Goal: Task Accomplishment & Management: Manage account settings

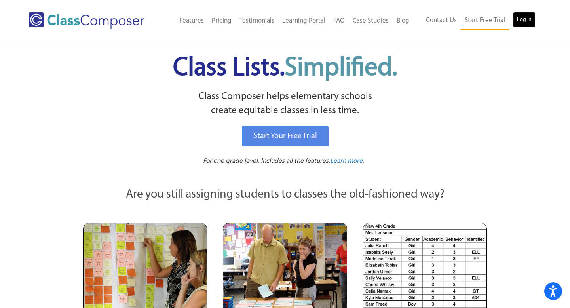
click at [528, 23] on link "Log In" at bounding box center [524, 20] width 23 height 16
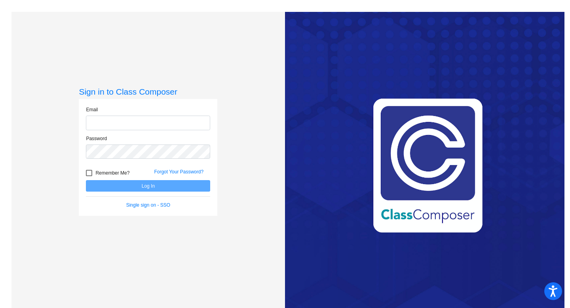
type input "[PERSON_NAME][EMAIL_ADDRESS][PERSON_NAME][DOMAIN_NAME]"
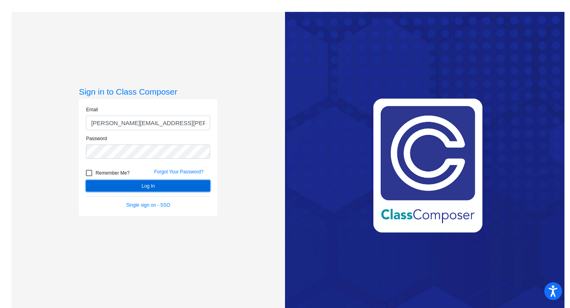
click at [131, 190] on button "Log In" at bounding box center [148, 185] width 124 height 11
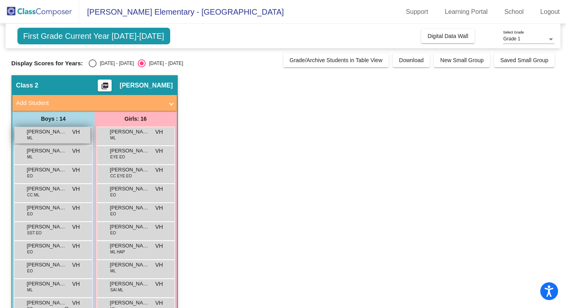
click at [69, 135] on div "[PERSON_NAME] ML VH lock do_not_disturb_alt" at bounding box center [53, 135] width 76 height 16
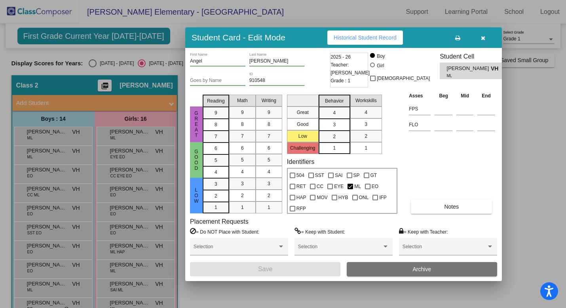
click at [485, 38] on icon "button" at bounding box center [483, 38] width 4 height 6
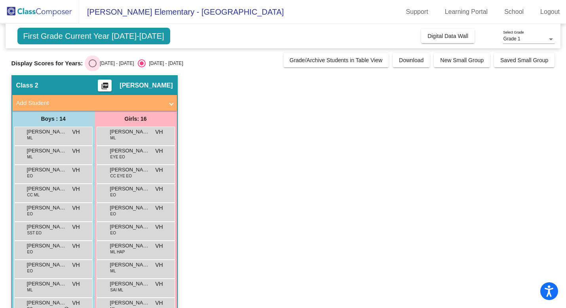
click at [97, 63] on div "[DATE] - [DATE]" at bounding box center [115, 63] width 37 height 7
click at [93, 67] on input "[DATE] - [DATE]" at bounding box center [92, 67] width 0 height 0
radio input "true"
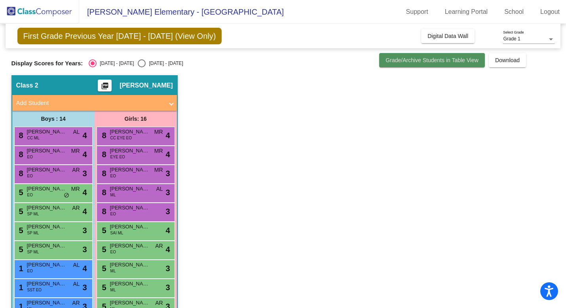
click at [449, 59] on span "Grade/Archive Students in Table View" at bounding box center [432, 60] width 93 height 6
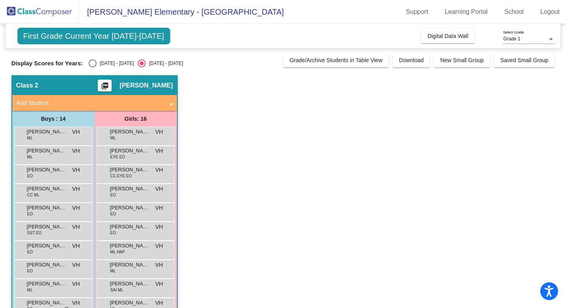
click at [91, 64] on div "Select an option" at bounding box center [93, 63] width 8 height 8
click at [92, 67] on input "2024 - 2025" at bounding box center [92, 67] width 0 height 0
radio input "true"
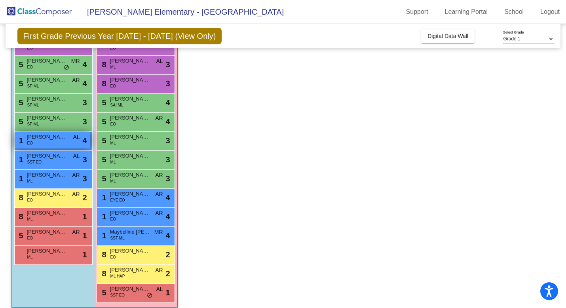
scroll to position [135, 0]
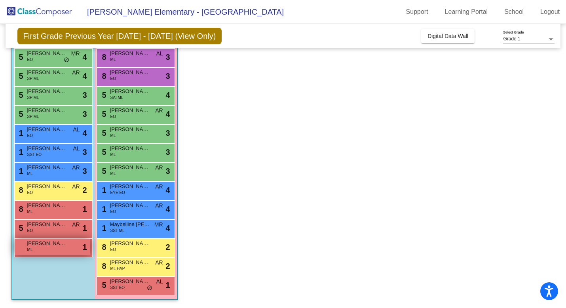
click at [65, 245] on span "Carlos Miranda Crus" at bounding box center [47, 244] width 40 height 8
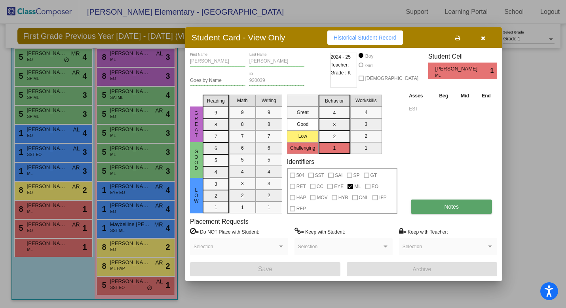
click at [461, 208] on button "Notes" at bounding box center [451, 207] width 81 height 14
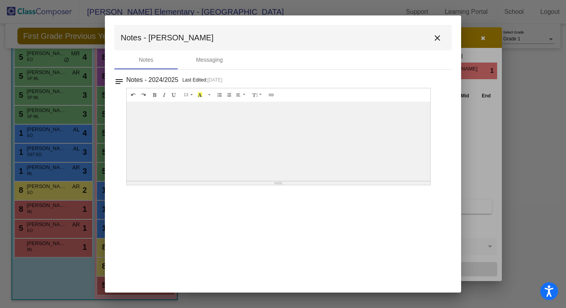
scroll to position [0, 0]
click at [436, 38] on mat-icon "close" at bounding box center [438, 38] width 10 height 10
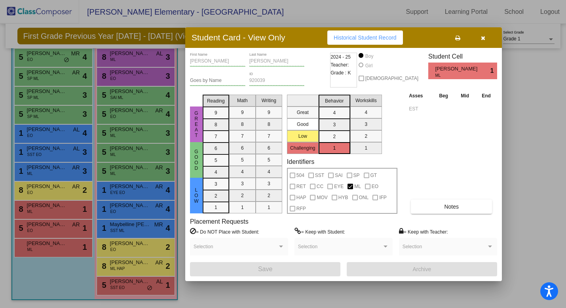
click at [485, 38] on button "button" at bounding box center [482, 37] width 25 height 14
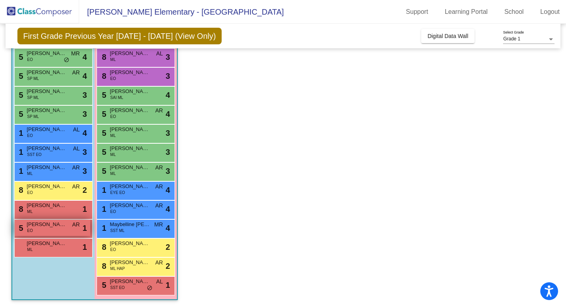
click at [35, 232] on div "5 Nolan Wiley EO AR lock do_not_disturb_alt 1" at bounding box center [53, 228] width 76 height 16
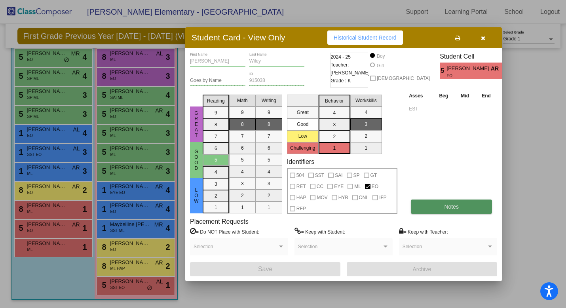
click at [446, 205] on span "Notes" at bounding box center [451, 207] width 15 height 6
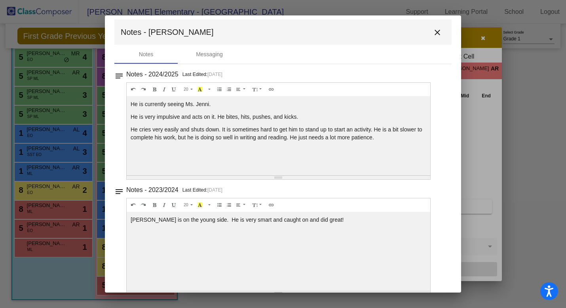
scroll to position [18, 0]
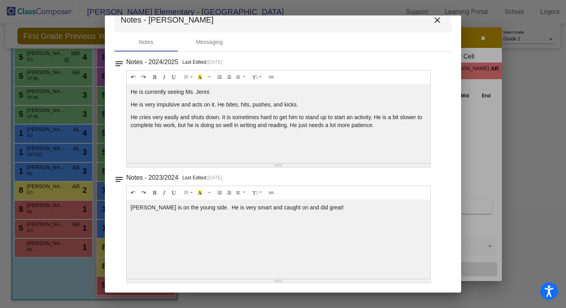
click at [433, 22] on mat-icon "close" at bounding box center [438, 20] width 10 height 10
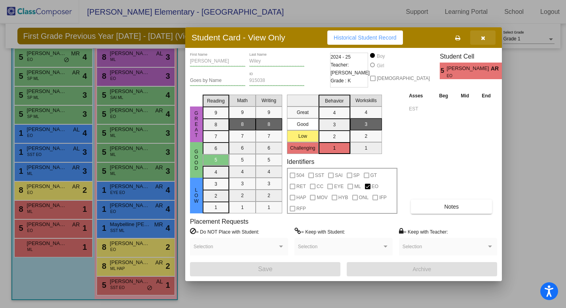
click at [486, 40] on button "button" at bounding box center [482, 37] width 25 height 14
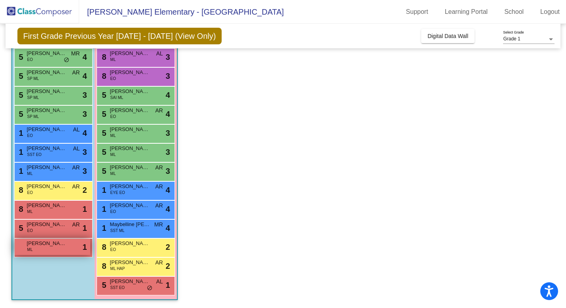
click at [56, 250] on div "Carlos Miranda Crus ML lock do_not_disturb_alt 1" at bounding box center [53, 247] width 76 height 16
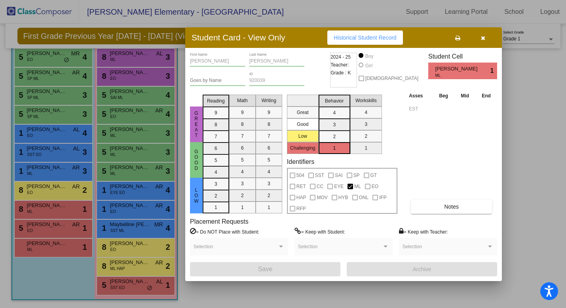
click at [480, 40] on button "button" at bounding box center [482, 37] width 25 height 14
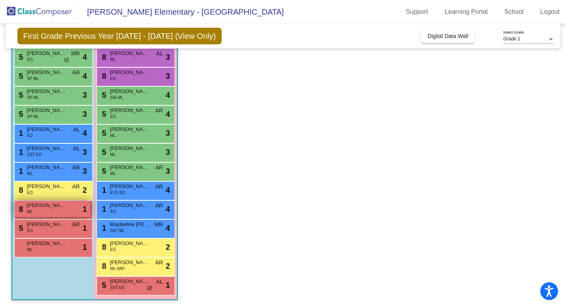
click at [51, 211] on div "8 Angel Diaz ML lock do_not_disturb_alt 1" at bounding box center [53, 209] width 76 height 16
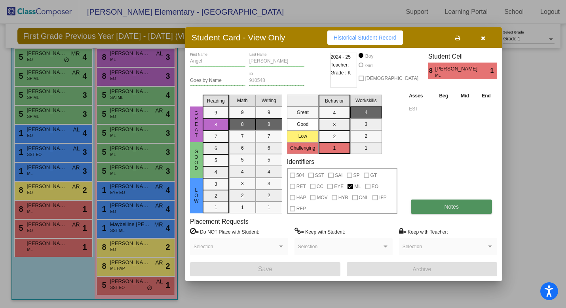
click at [444, 209] on button "Notes" at bounding box center [451, 207] width 81 height 14
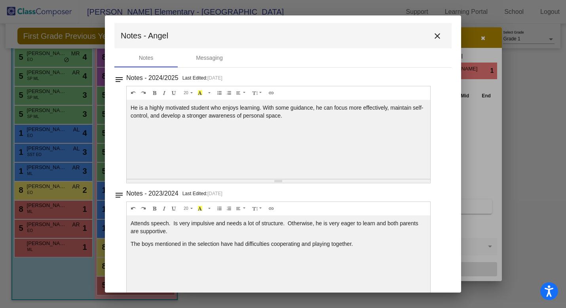
scroll to position [0, 0]
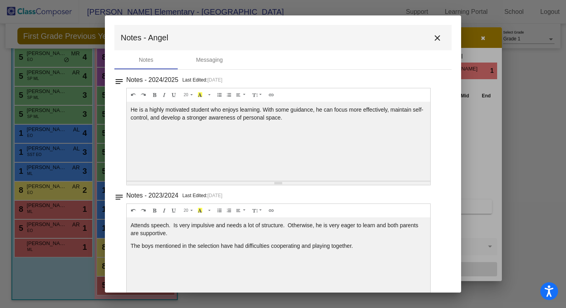
click at [434, 39] on mat-icon "close" at bounding box center [438, 38] width 10 height 10
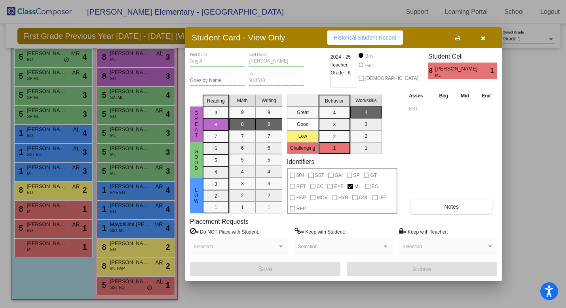
click at [487, 40] on button "button" at bounding box center [482, 37] width 25 height 14
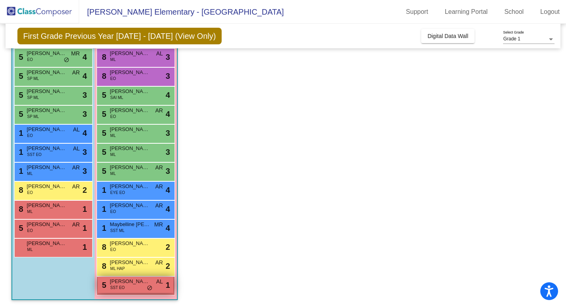
click at [140, 284] on span "Michelle Huitron" at bounding box center [130, 282] width 40 height 8
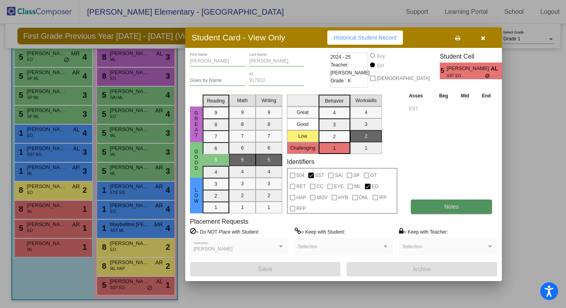
click at [458, 204] on span "Notes" at bounding box center [451, 207] width 15 height 6
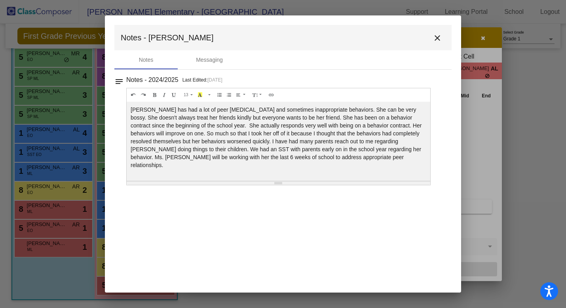
click at [438, 40] on mat-icon "close" at bounding box center [438, 38] width 10 height 10
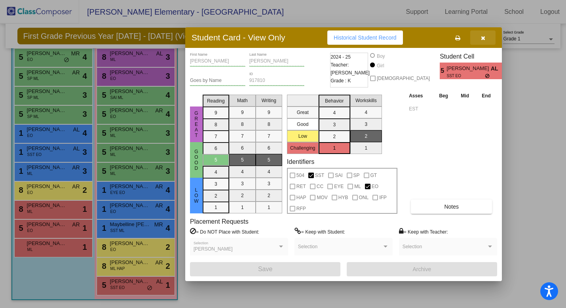
click at [483, 40] on icon "button" at bounding box center [483, 38] width 4 height 6
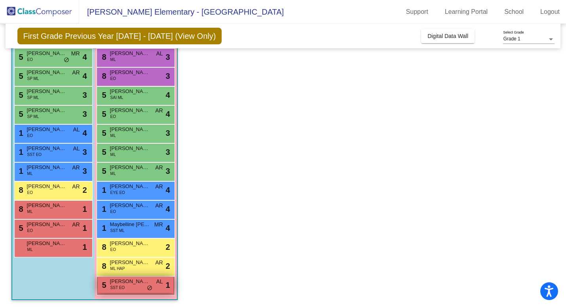
click at [139, 282] on span "Michelle Huitron" at bounding box center [130, 282] width 40 height 8
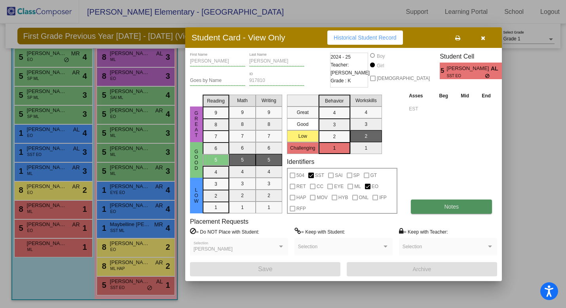
click at [443, 202] on button "Notes" at bounding box center [451, 207] width 81 height 14
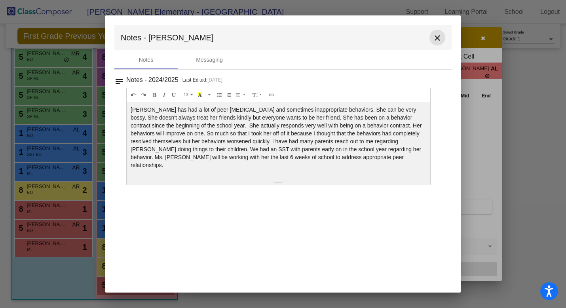
click at [437, 35] on mat-icon "close" at bounding box center [438, 38] width 10 height 10
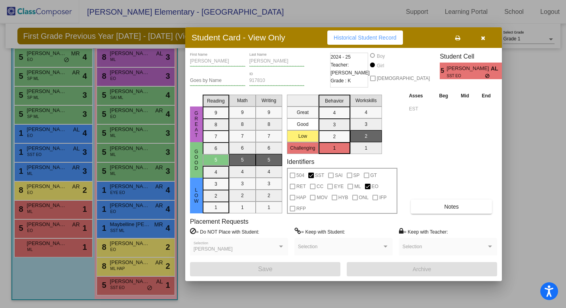
click at [480, 36] on button "button" at bounding box center [482, 37] width 25 height 14
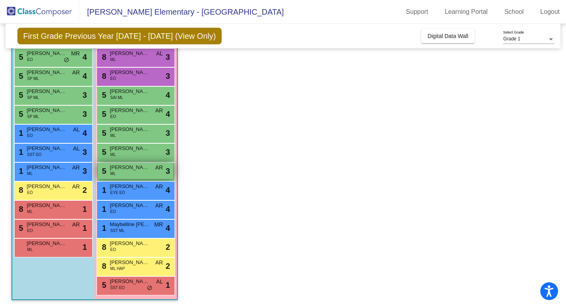
scroll to position [135, 0]
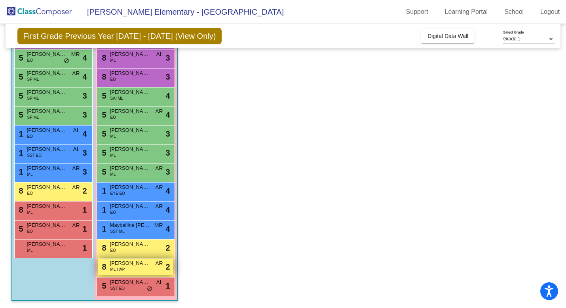
click at [131, 265] on span "Greisy Cardona Alvarado" at bounding box center [130, 263] width 40 height 8
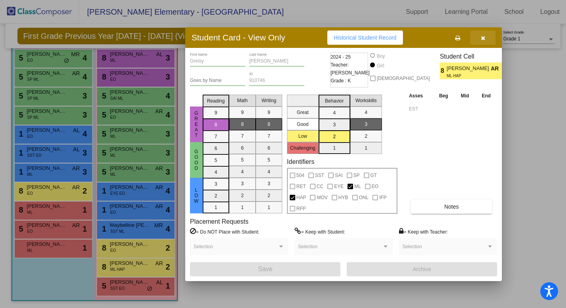
click at [482, 37] on icon "button" at bounding box center [483, 38] width 4 height 6
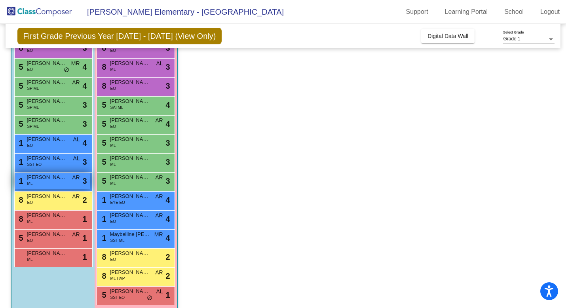
scroll to position [128, 0]
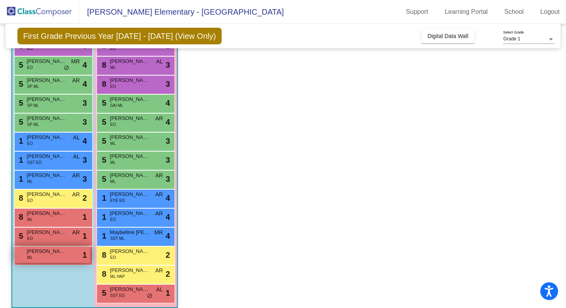
click at [48, 257] on div "Carlos Miranda Crus ML lock do_not_disturb_alt 1" at bounding box center [53, 255] width 76 height 16
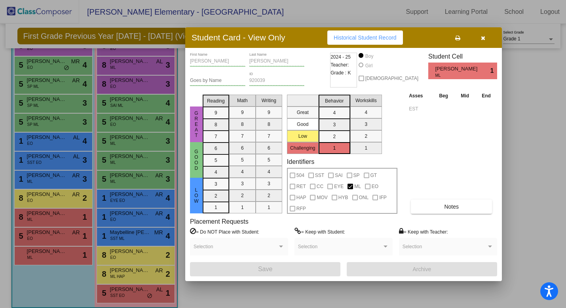
scroll to position [0, 0]
click at [487, 34] on button "button" at bounding box center [482, 37] width 25 height 14
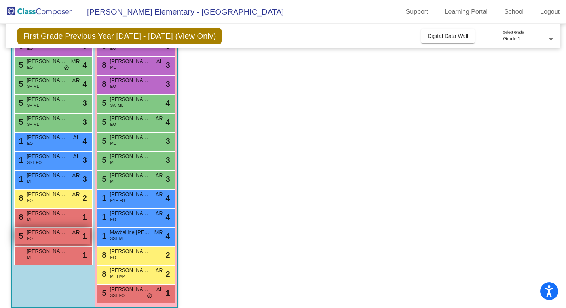
click at [50, 237] on div "5 Nolan Wiley EO AR lock do_not_disturb_alt 1" at bounding box center [53, 236] width 76 height 16
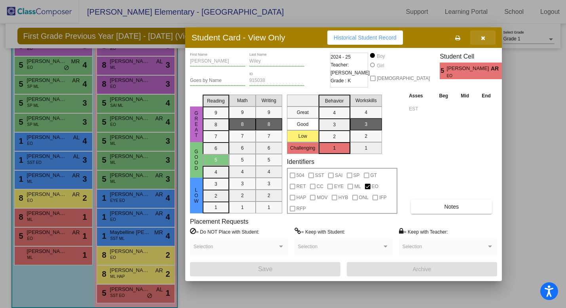
click at [487, 40] on button "button" at bounding box center [482, 37] width 25 height 14
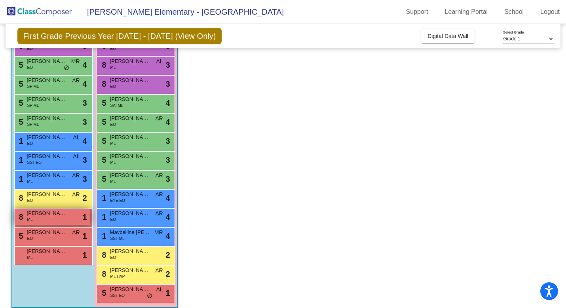
click at [68, 217] on div "8 Angel Diaz ML lock do_not_disturb_alt 1" at bounding box center [53, 217] width 76 height 16
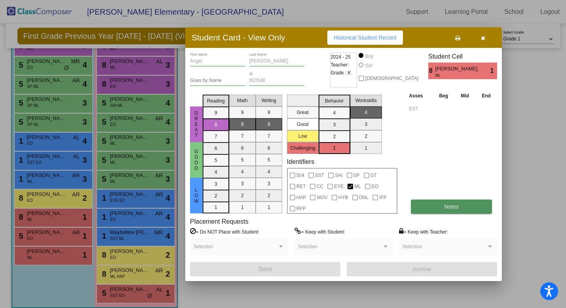
click at [443, 213] on button "Notes" at bounding box center [451, 207] width 81 height 14
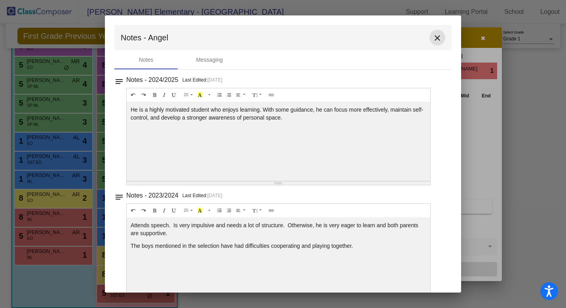
click at [434, 39] on mat-icon "close" at bounding box center [438, 38] width 10 height 10
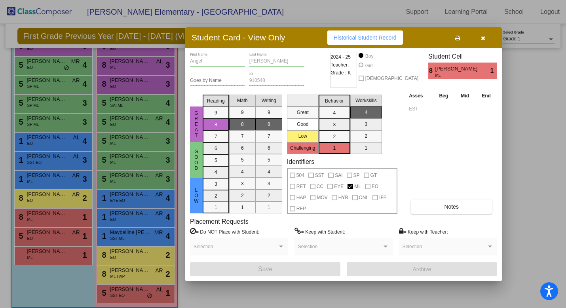
click at [491, 38] on button "button" at bounding box center [482, 37] width 25 height 14
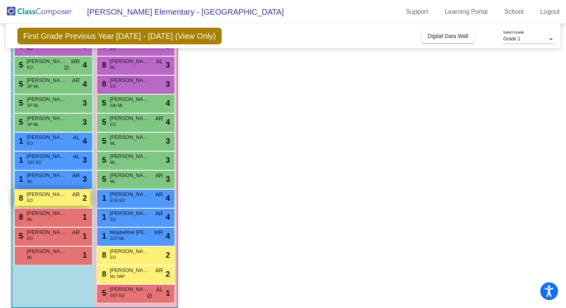
click at [59, 196] on span "Connor Roth" at bounding box center [47, 194] width 40 height 8
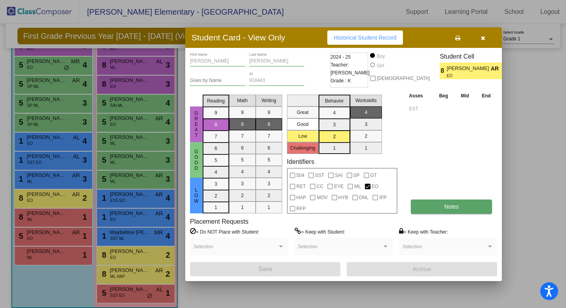
click at [456, 211] on button "Notes" at bounding box center [451, 207] width 81 height 14
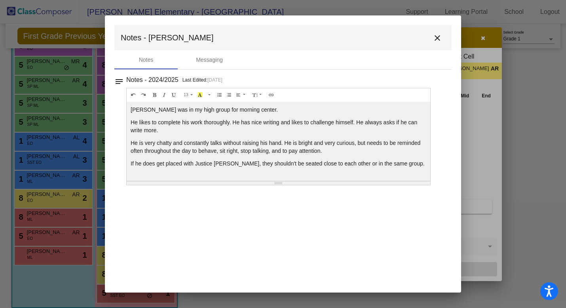
click at [436, 40] on mat-icon "close" at bounding box center [438, 38] width 10 height 10
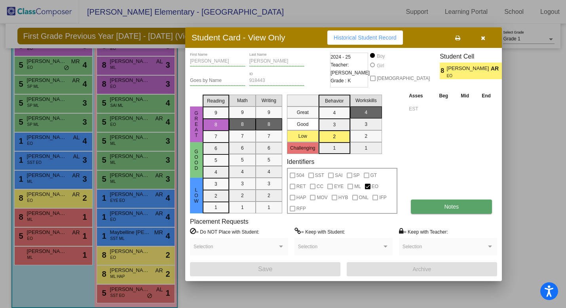
click at [432, 212] on button "Notes" at bounding box center [451, 207] width 81 height 14
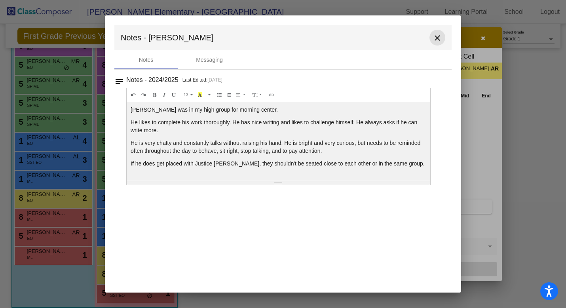
click at [439, 35] on mat-icon "close" at bounding box center [438, 38] width 10 height 10
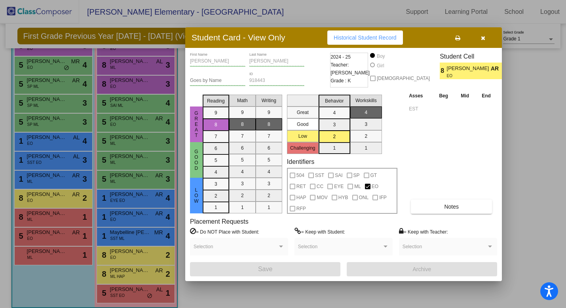
click at [481, 37] on icon "button" at bounding box center [483, 38] width 4 height 6
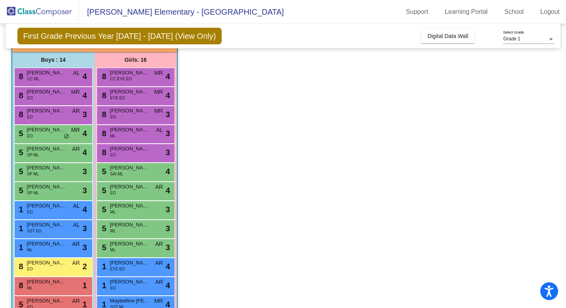
scroll to position [56, 0]
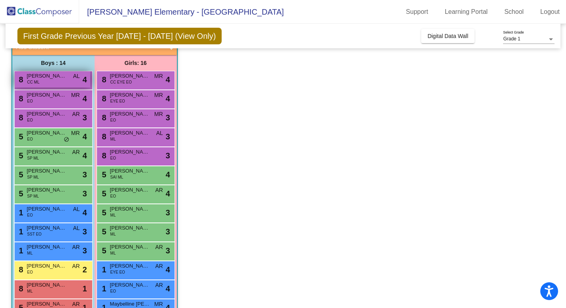
click at [42, 74] on span "Cristian Dominguez De Jesus" at bounding box center [47, 76] width 40 height 8
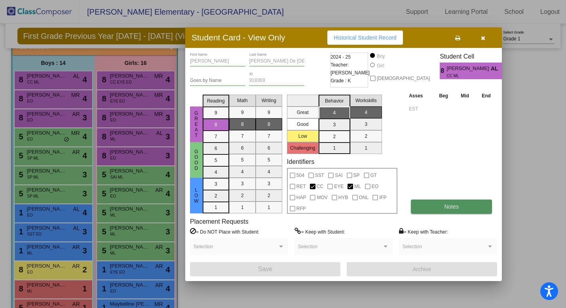
click at [471, 201] on button "Notes" at bounding box center [451, 207] width 81 height 14
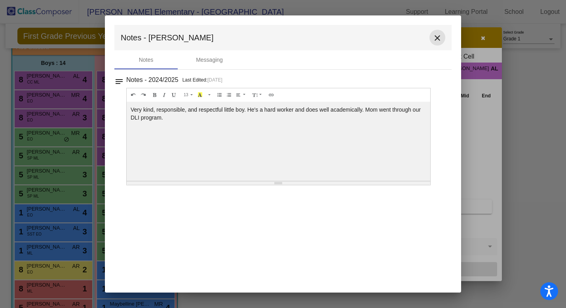
click at [441, 34] on mat-icon "close" at bounding box center [438, 38] width 10 height 10
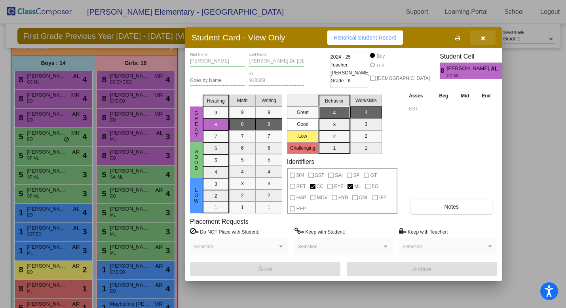
click at [495, 31] on button "button" at bounding box center [482, 37] width 25 height 14
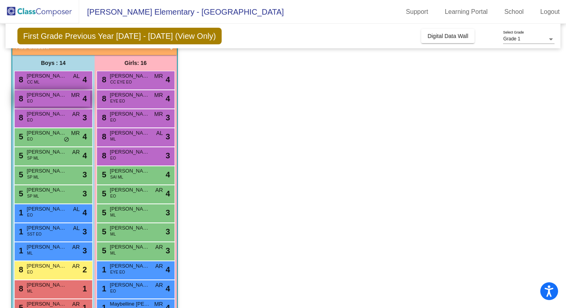
click at [41, 105] on div "8 Ethan Dilday EO MR lock do_not_disturb_alt 4" at bounding box center [53, 98] width 76 height 16
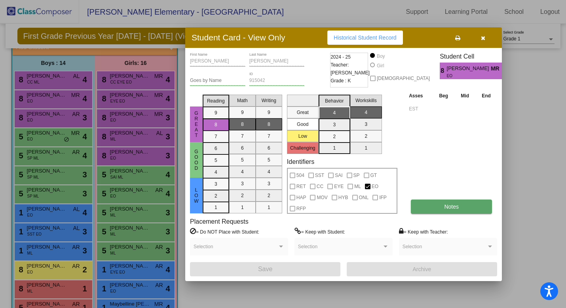
click at [444, 206] on button "Notes" at bounding box center [451, 207] width 81 height 14
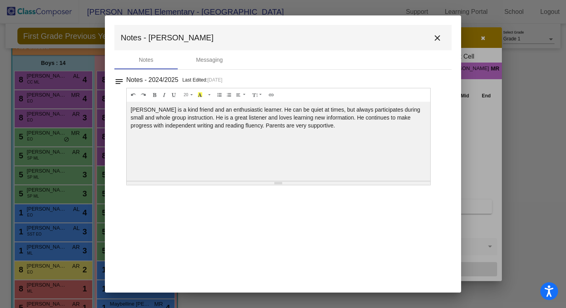
scroll to position [0, 0]
click at [438, 37] on mat-icon "close" at bounding box center [438, 38] width 10 height 10
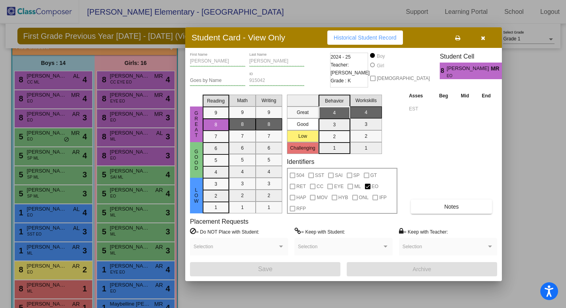
click at [482, 31] on button "button" at bounding box center [482, 37] width 25 height 14
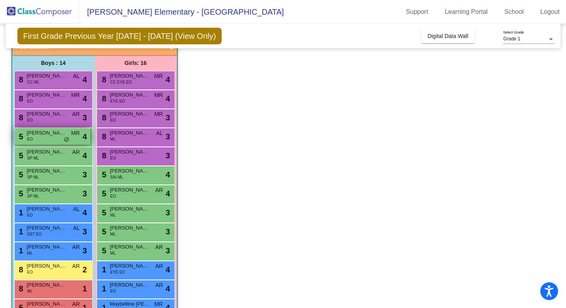
click at [59, 133] on span "Joaquiín Bolaños" at bounding box center [47, 133] width 40 height 8
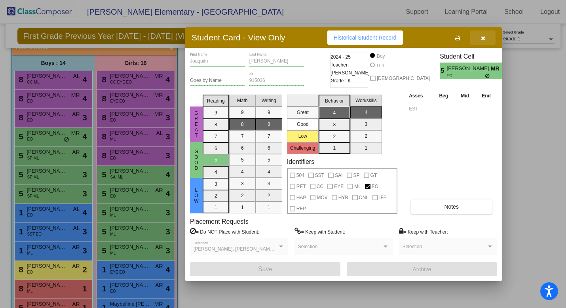
click at [482, 38] on icon "button" at bounding box center [483, 38] width 4 height 6
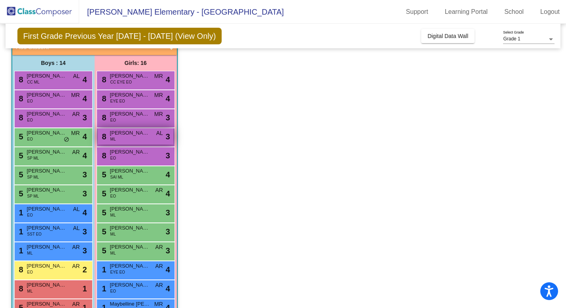
click at [137, 133] on span "Helen Cardona Lopez" at bounding box center [130, 133] width 40 height 8
